Goal: Task Accomplishment & Management: Use online tool/utility

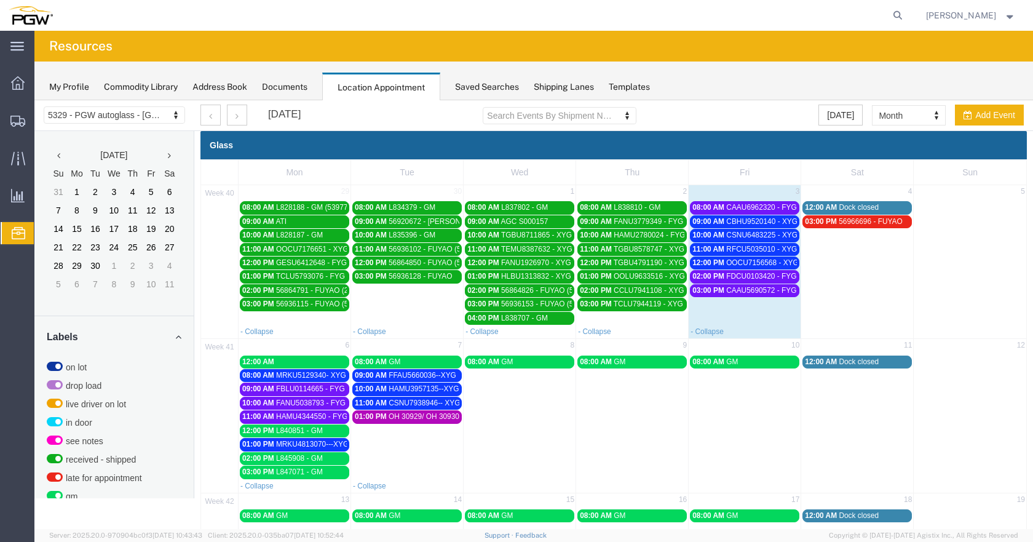
scroll to position [399, 0]
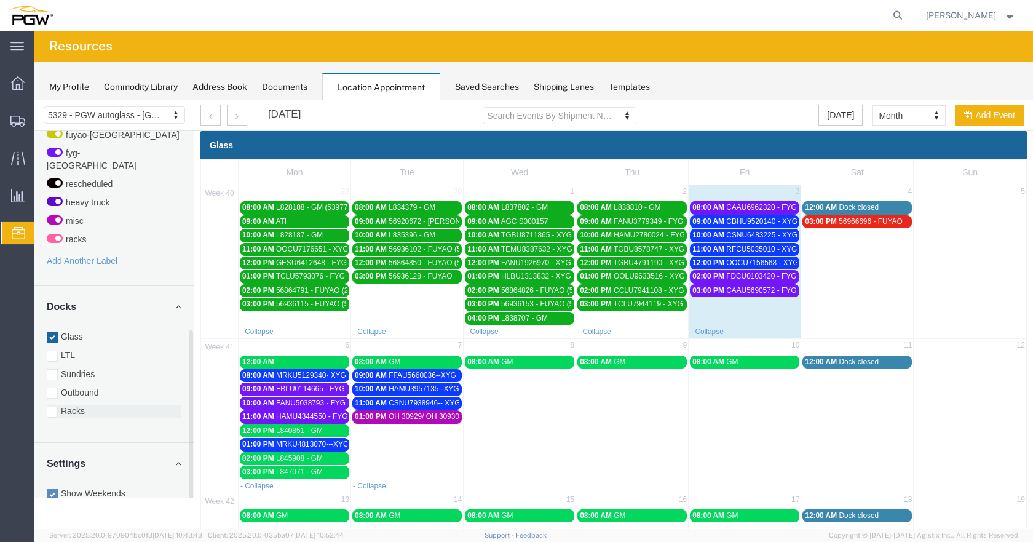
click at [51, 407] on div at bounding box center [52, 412] width 11 height 11
click at [34, 100] on input "Racks" at bounding box center [34, 100] width 0 height 0
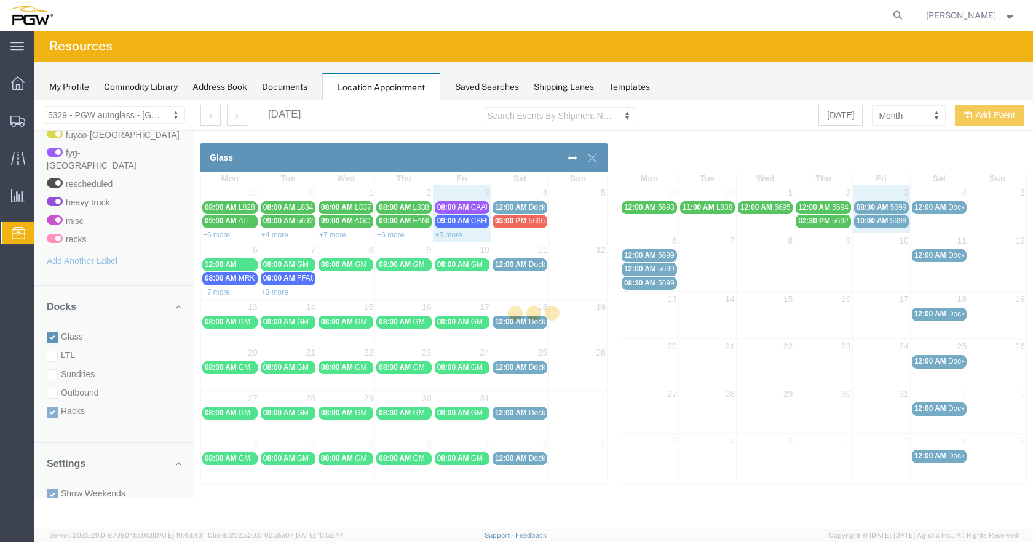
click at [51, 324] on div at bounding box center [533, 314] width 999 height 429
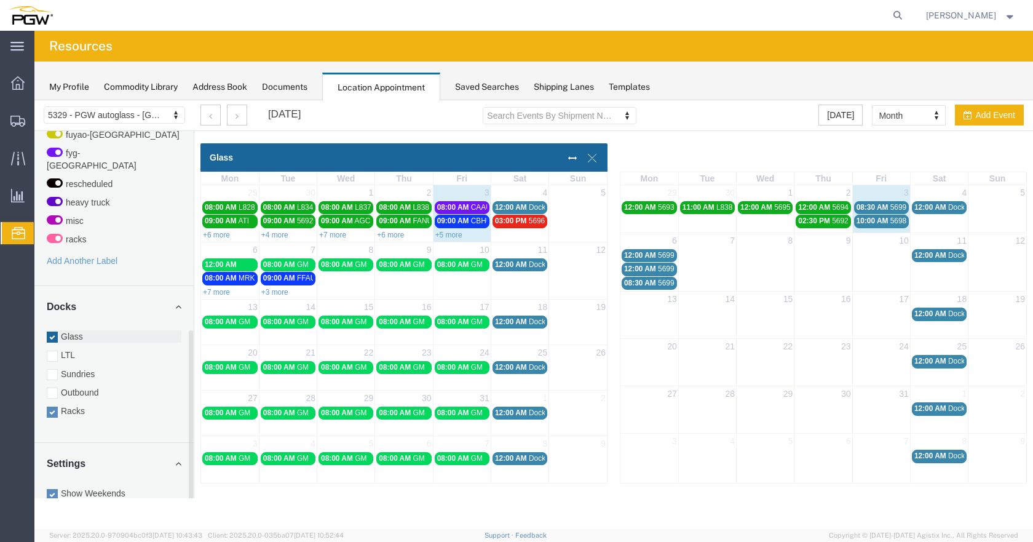
click at [54, 332] on div at bounding box center [52, 337] width 11 height 11
click at [34, 100] on input "Glass" at bounding box center [34, 100] width 0 height 0
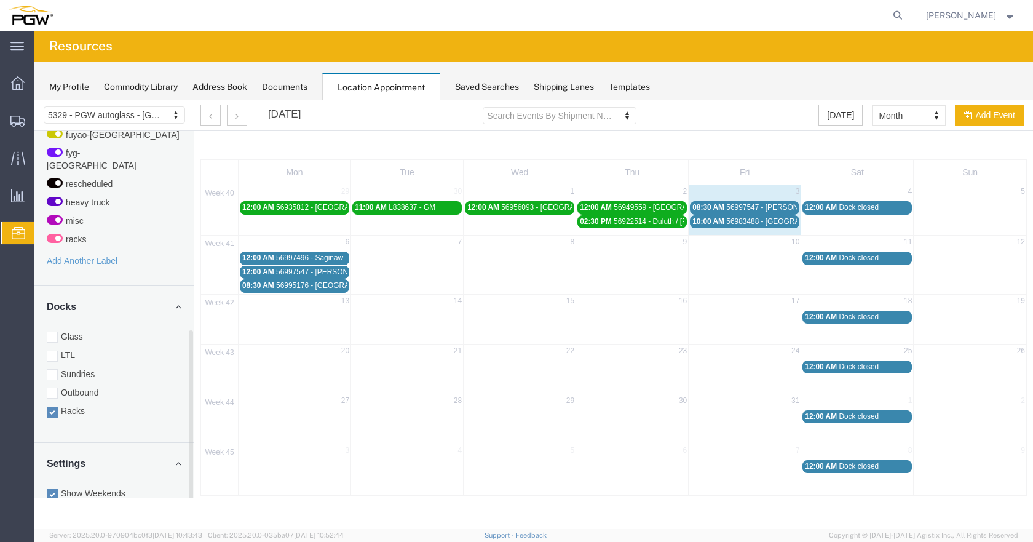
click at [57, 332] on div at bounding box center [52, 337] width 11 height 11
click at [34, 100] on input "Glass" at bounding box center [34, 100] width 0 height 0
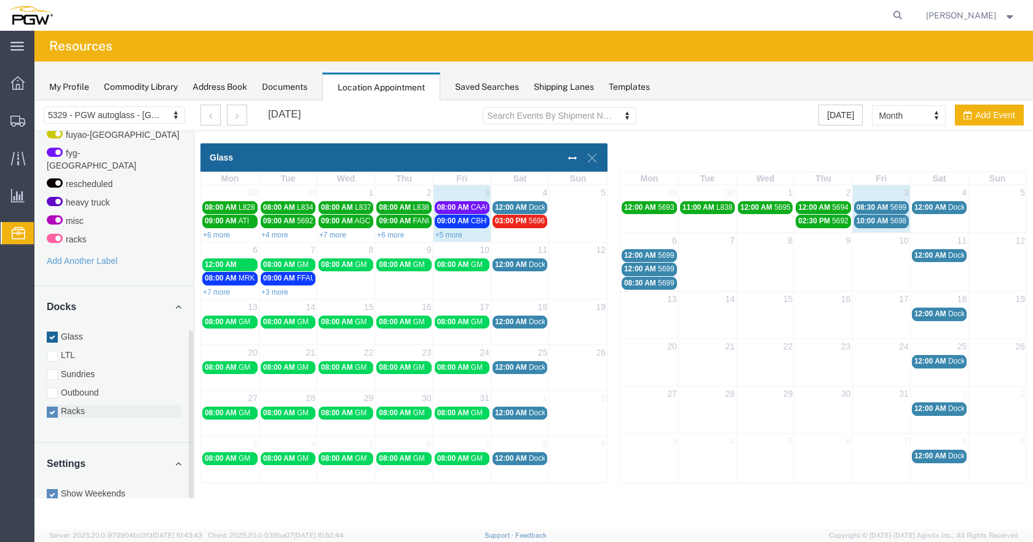
click at [50, 407] on div at bounding box center [52, 412] width 11 height 11
click at [34, 100] on input "Racks" at bounding box center [34, 100] width 0 height 0
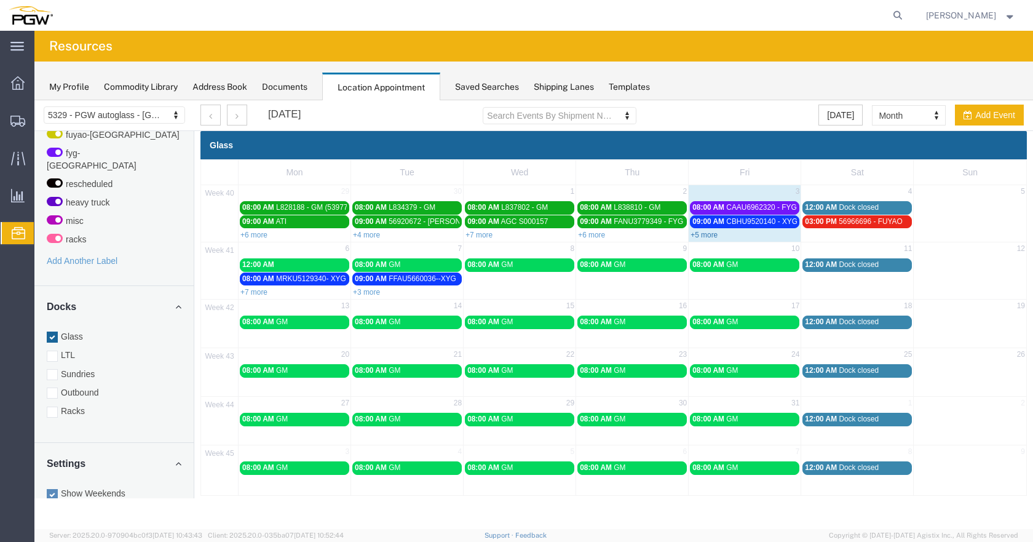
click at [708, 236] on link "+5 more" at bounding box center [704, 235] width 27 height 9
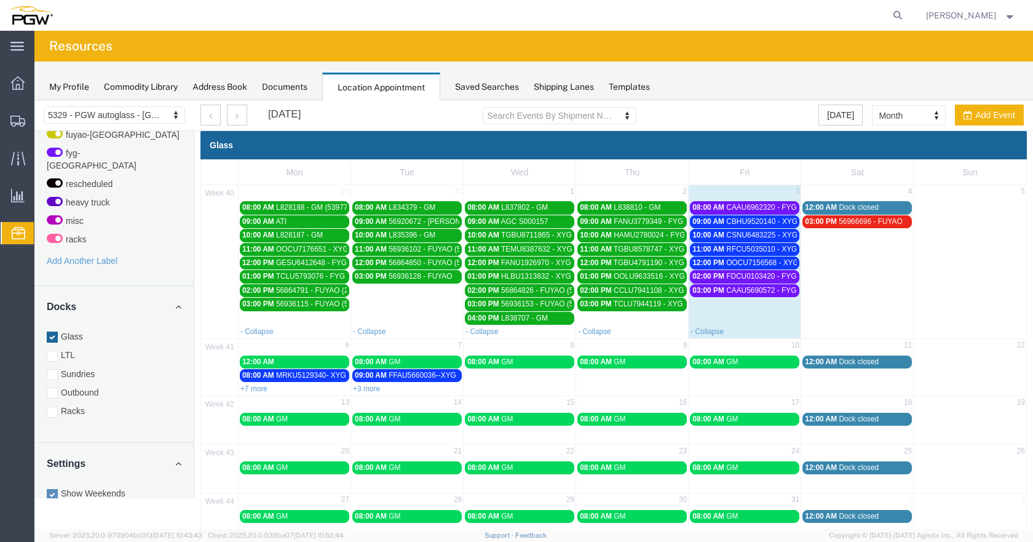
click at [745, 204] on span "CAAU6962320 - FYG" at bounding box center [761, 207] width 70 height 9
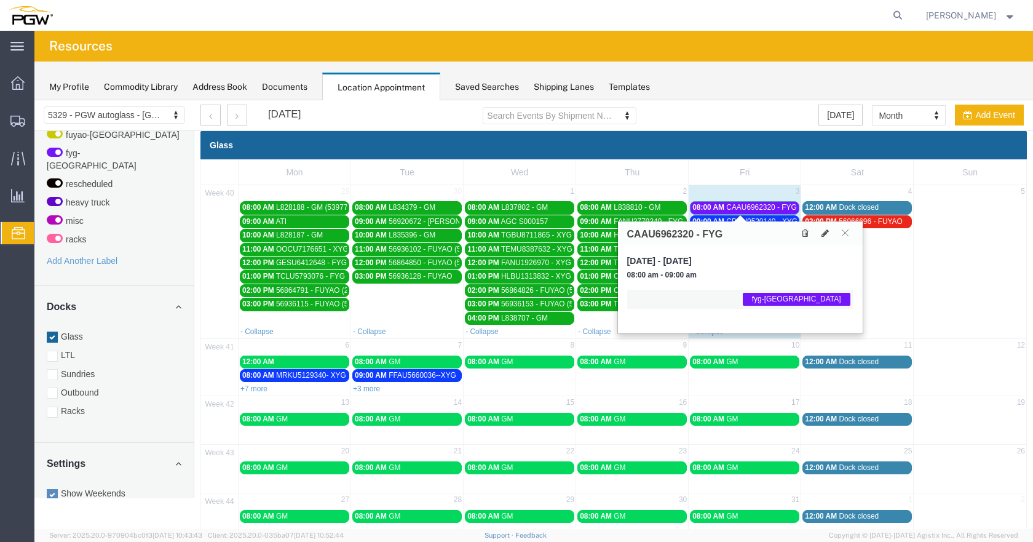
click at [747, 204] on span "CAAU6962320 - FYG" at bounding box center [761, 207] width 70 height 9
